Goal: Use online tool/utility: Use online tool/utility

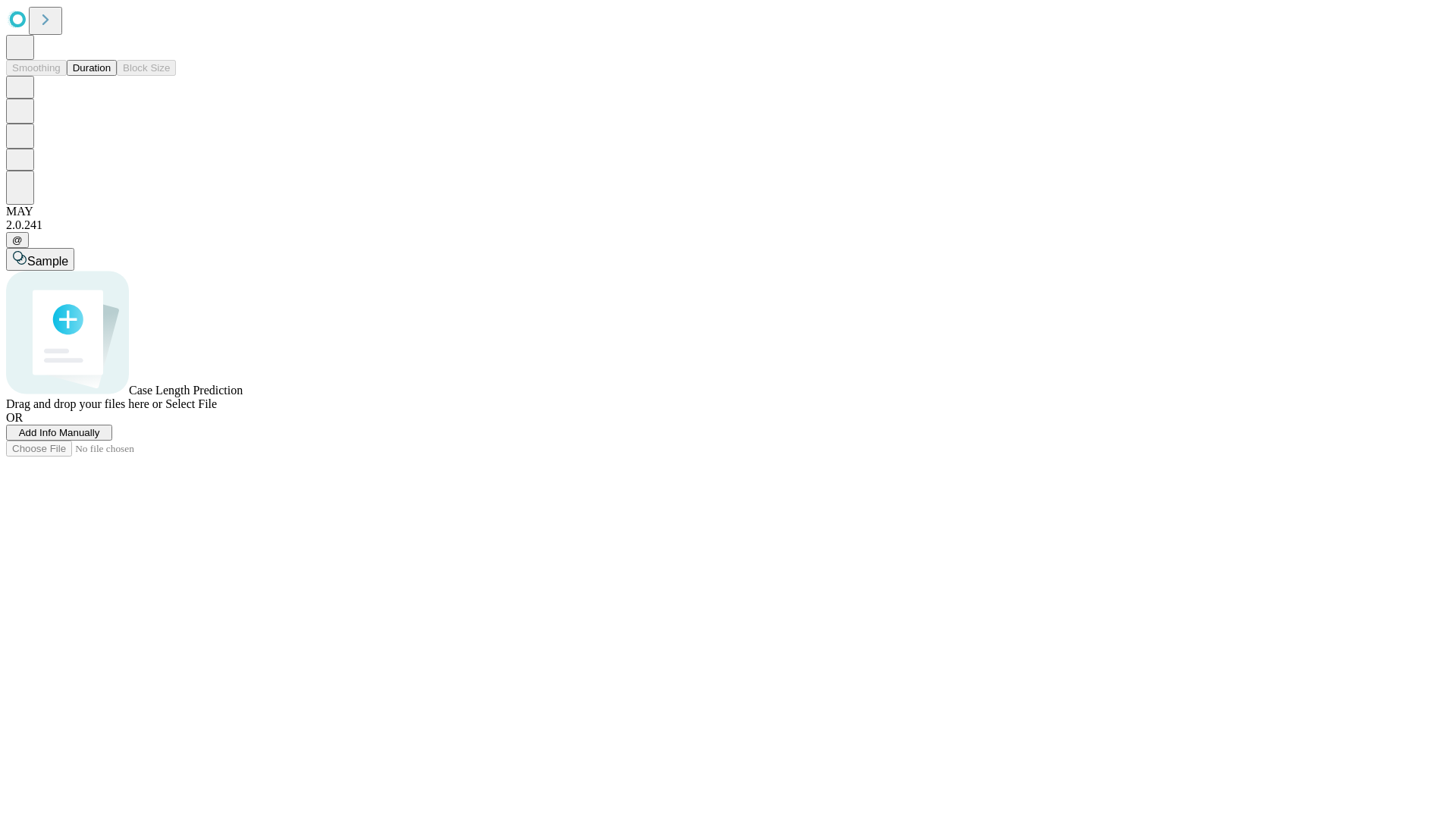
click at [110, 76] on button "Duration" at bounding box center [91, 67] width 50 height 16
click at [100, 438] on span "Add Info Manually" at bounding box center [59, 431] width 81 height 11
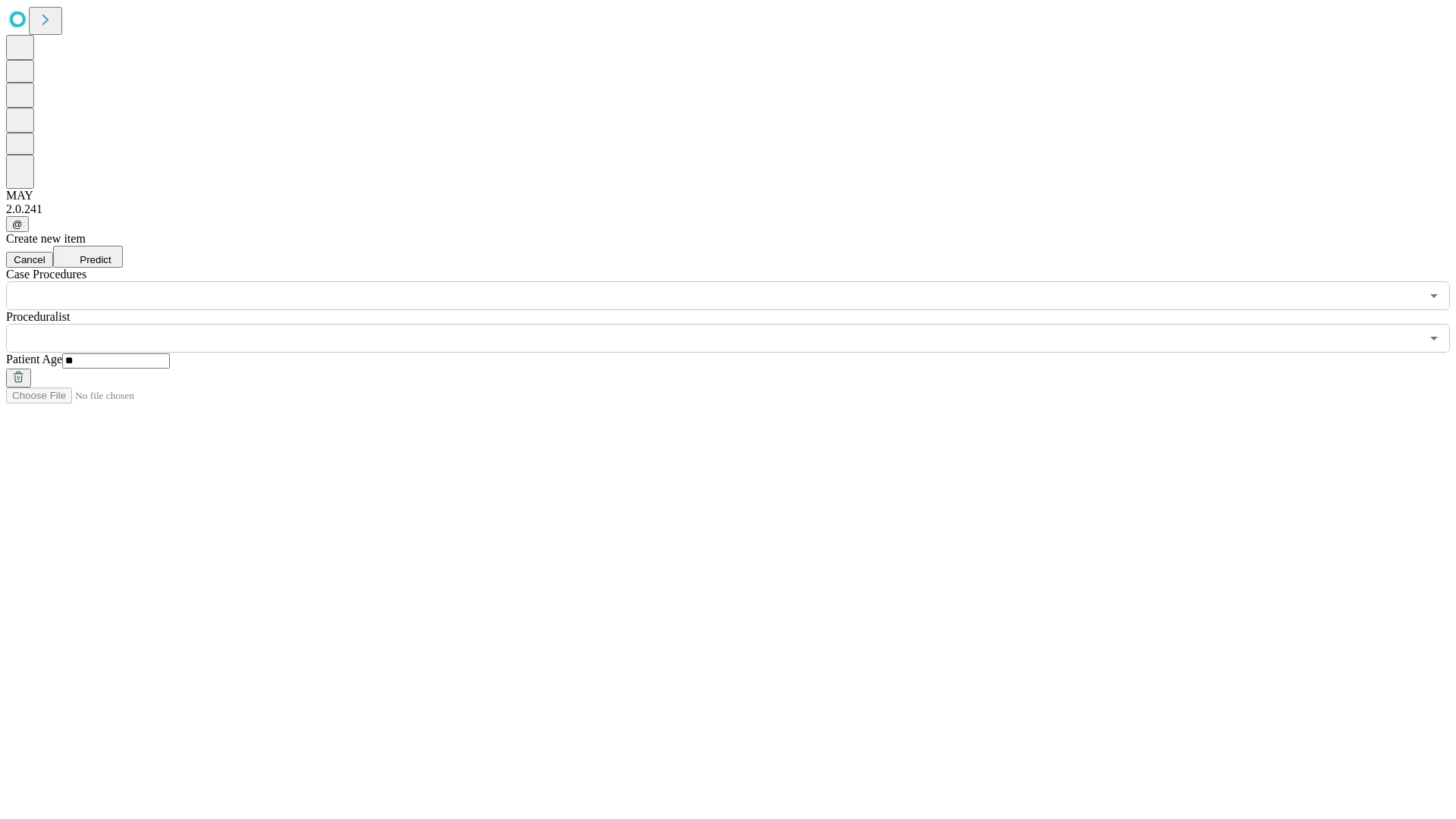
type input "**"
click at [739, 324] on input "text" at bounding box center [713, 338] width 1415 height 29
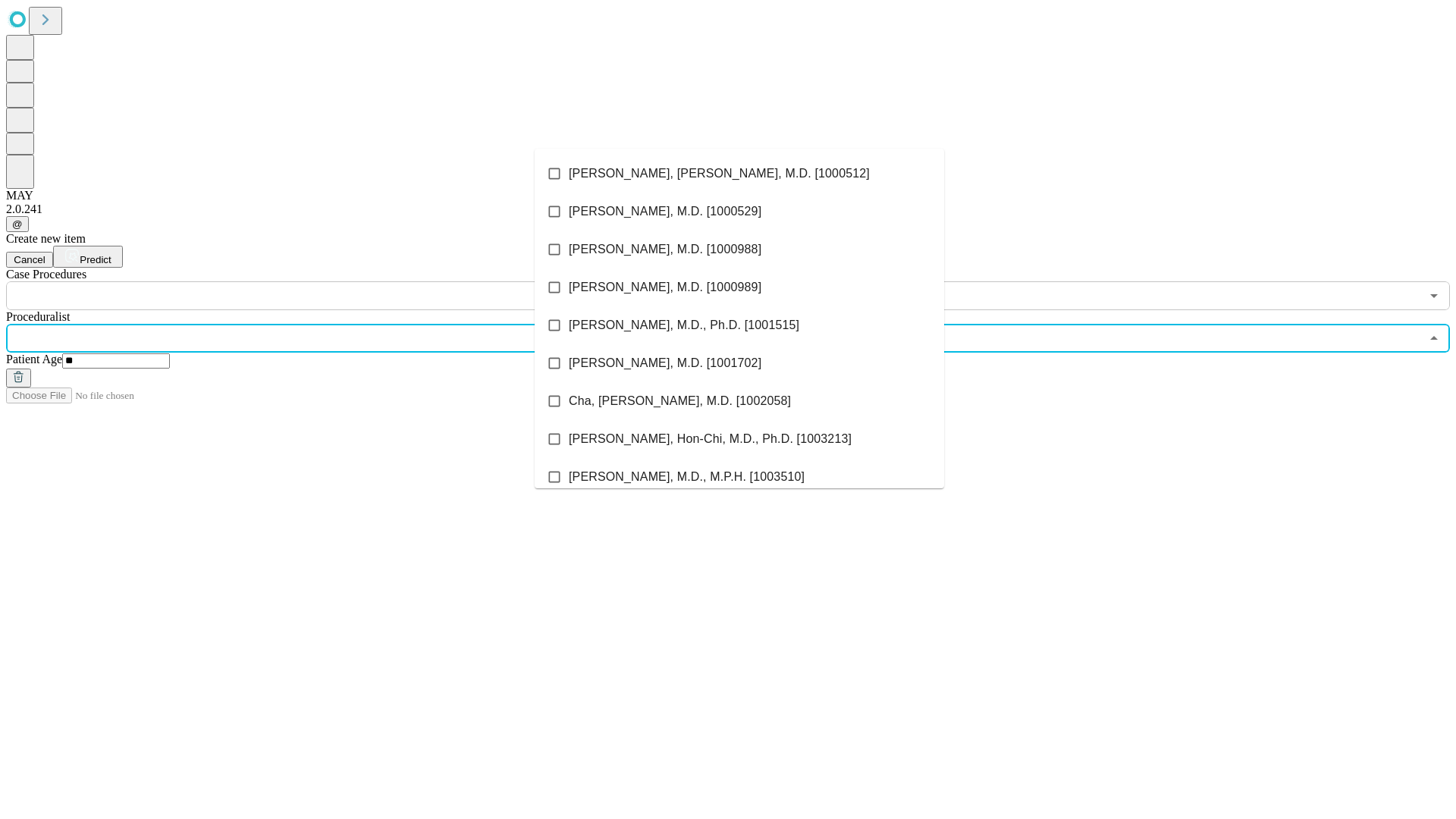
click at [739, 174] on li "[PERSON_NAME], [PERSON_NAME], M.D. [1000512]" at bounding box center [739, 174] width 410 height 38
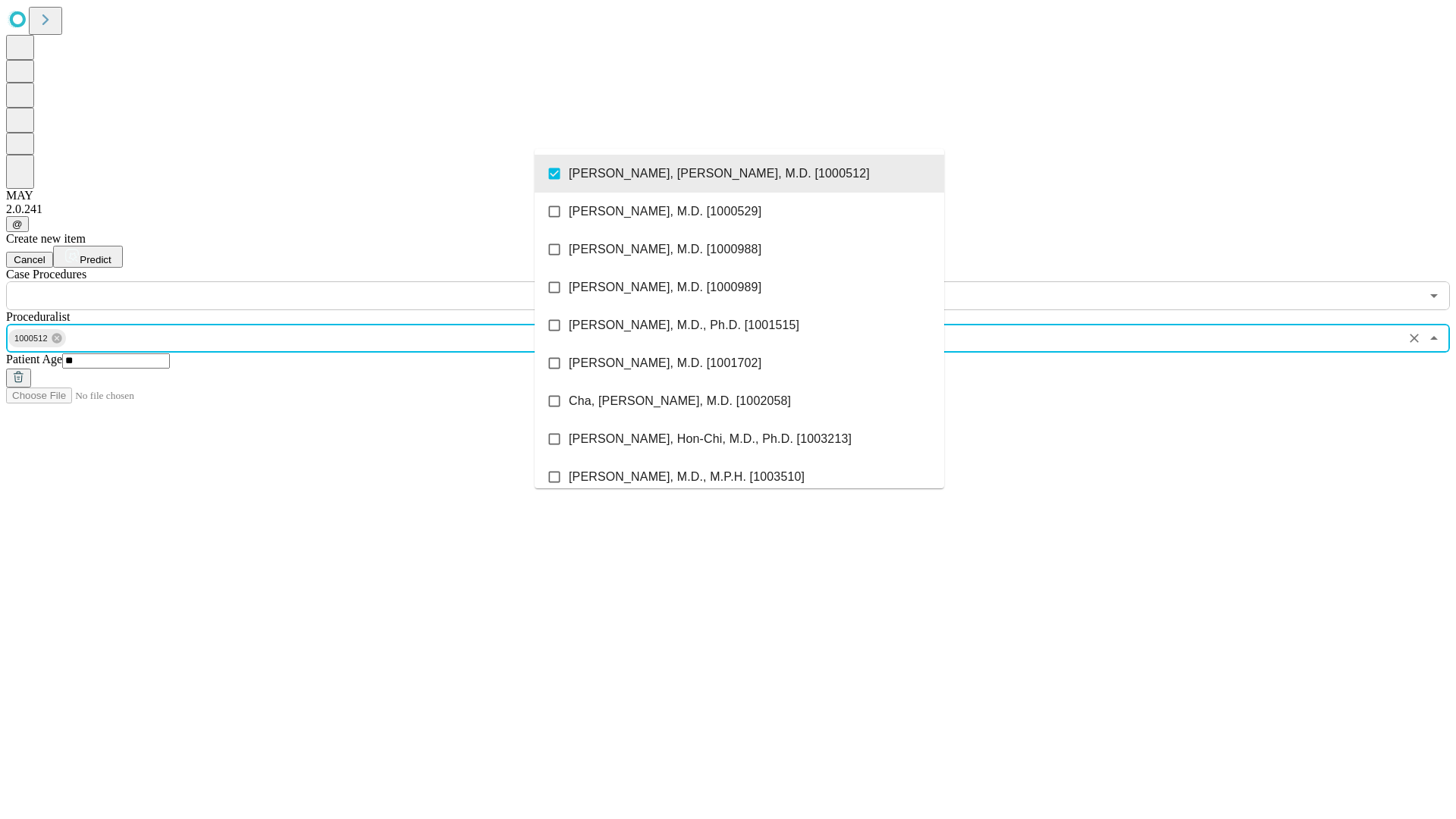
click at [319, 281] on input "text" at bounding box center [713, 296] width 1415 height 29
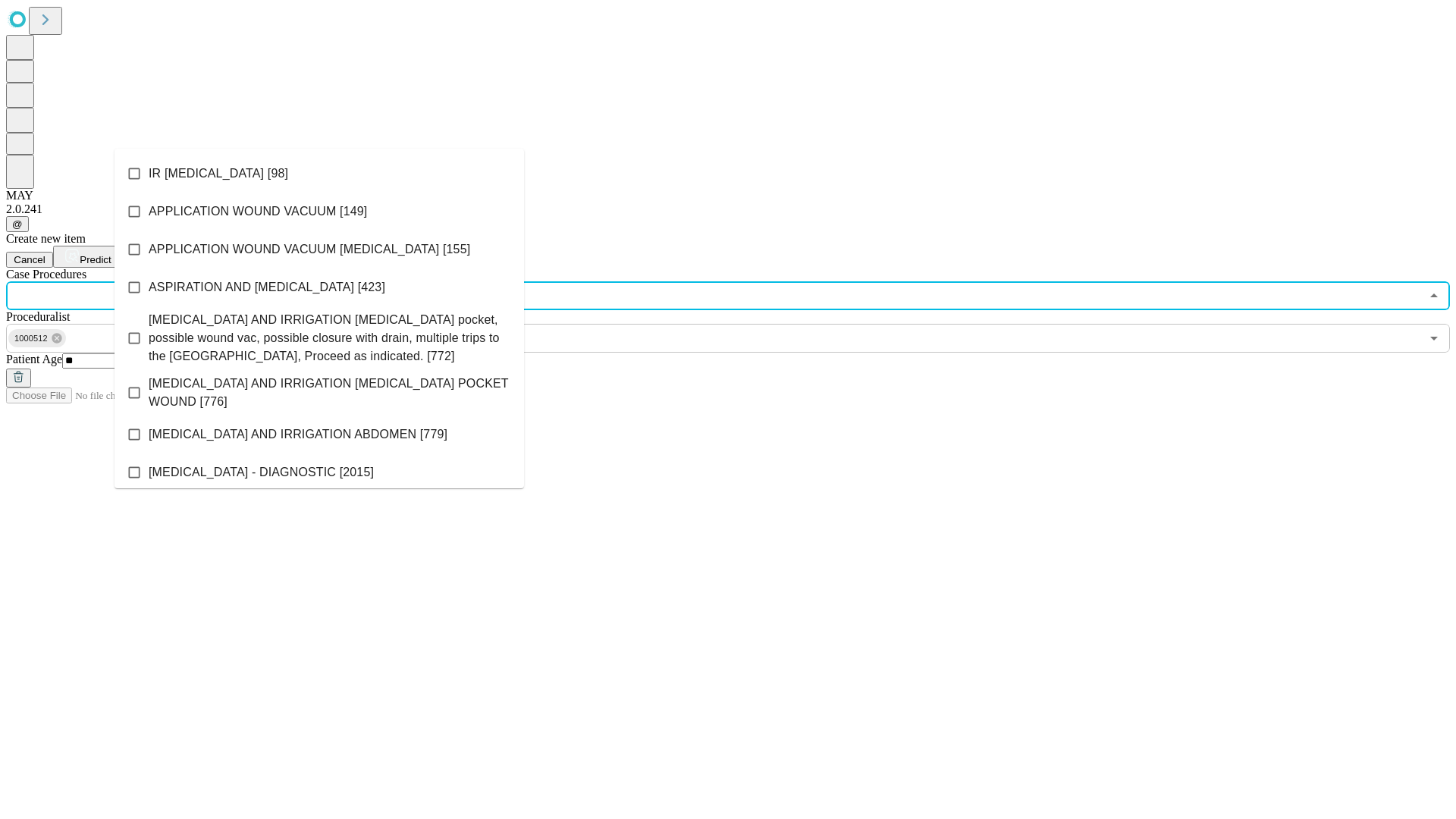
click at [320, 174] on li "IR [MEDICAL_DATA] [98]" at bounding box center [320, 174] width 410 height 38
click at [110, 254] on span "Predict" at bounding box center [94, 259] width 31 height 11
